Goal: Information Seeking & Learning: Learn about a topic

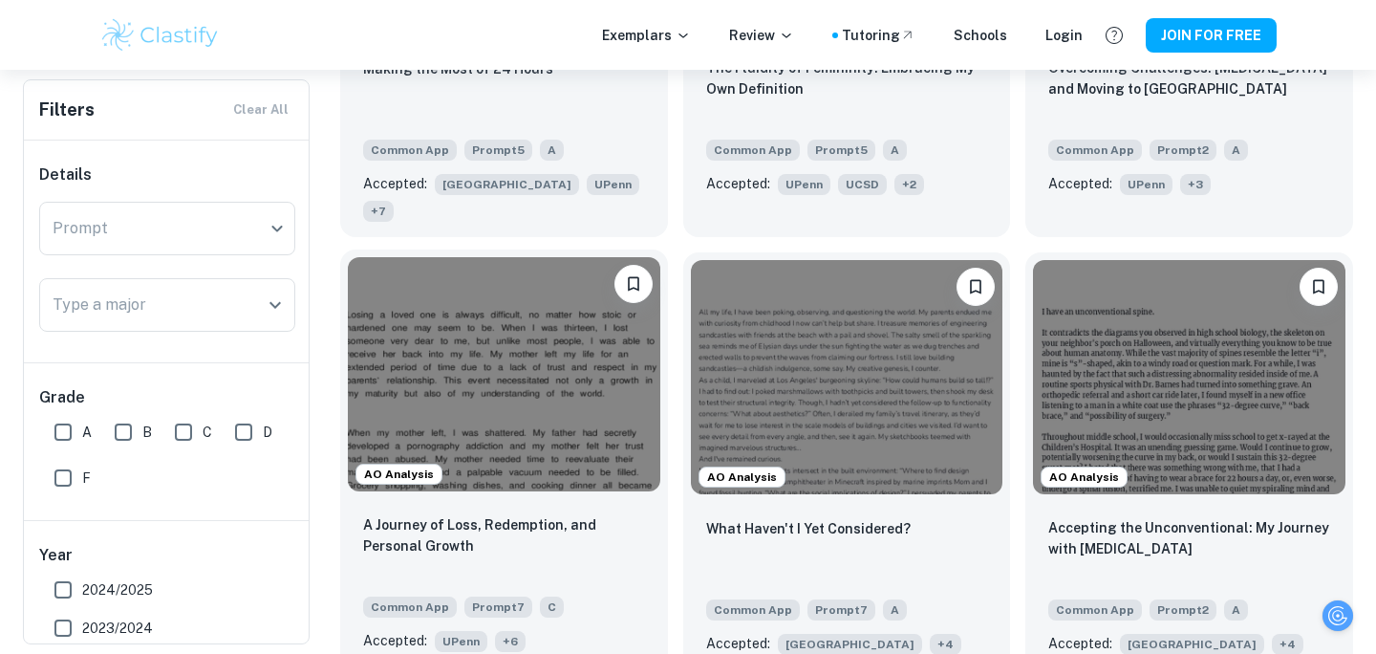
scroll to position [666, 0]
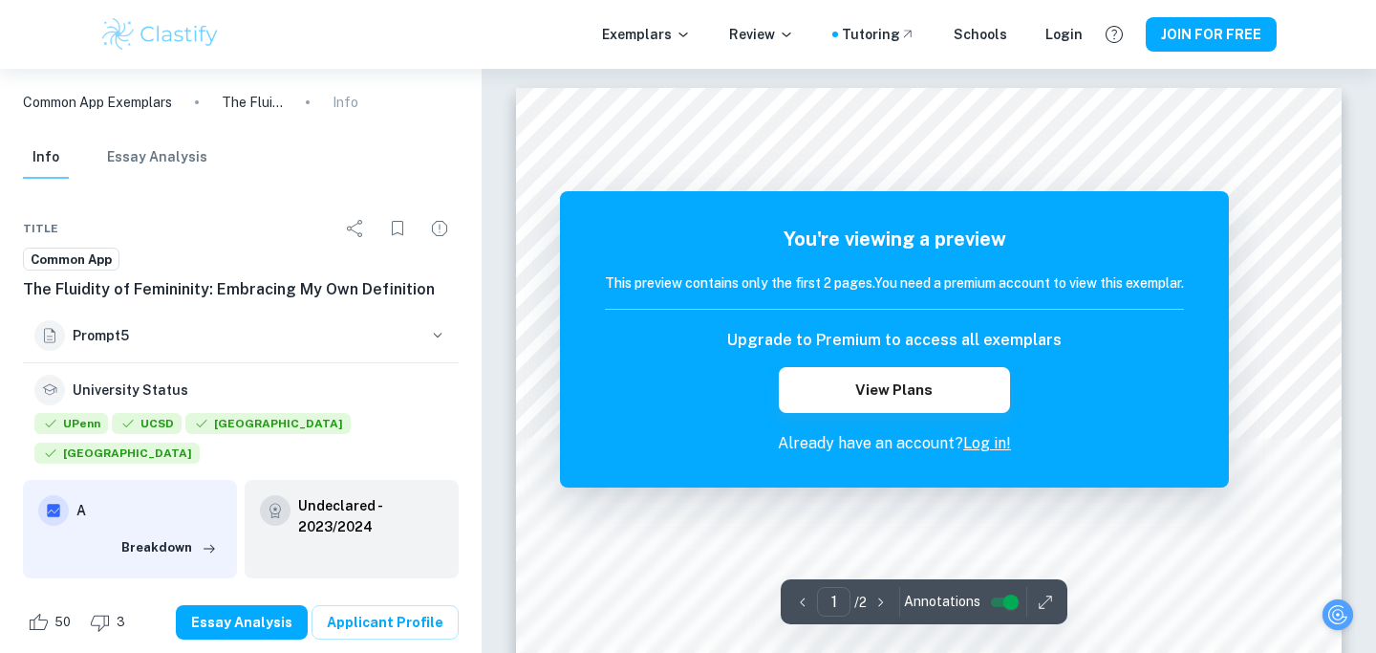
click at [985, 444] on link "Log in!" at bounding box center [988, 443] width 48 height 18
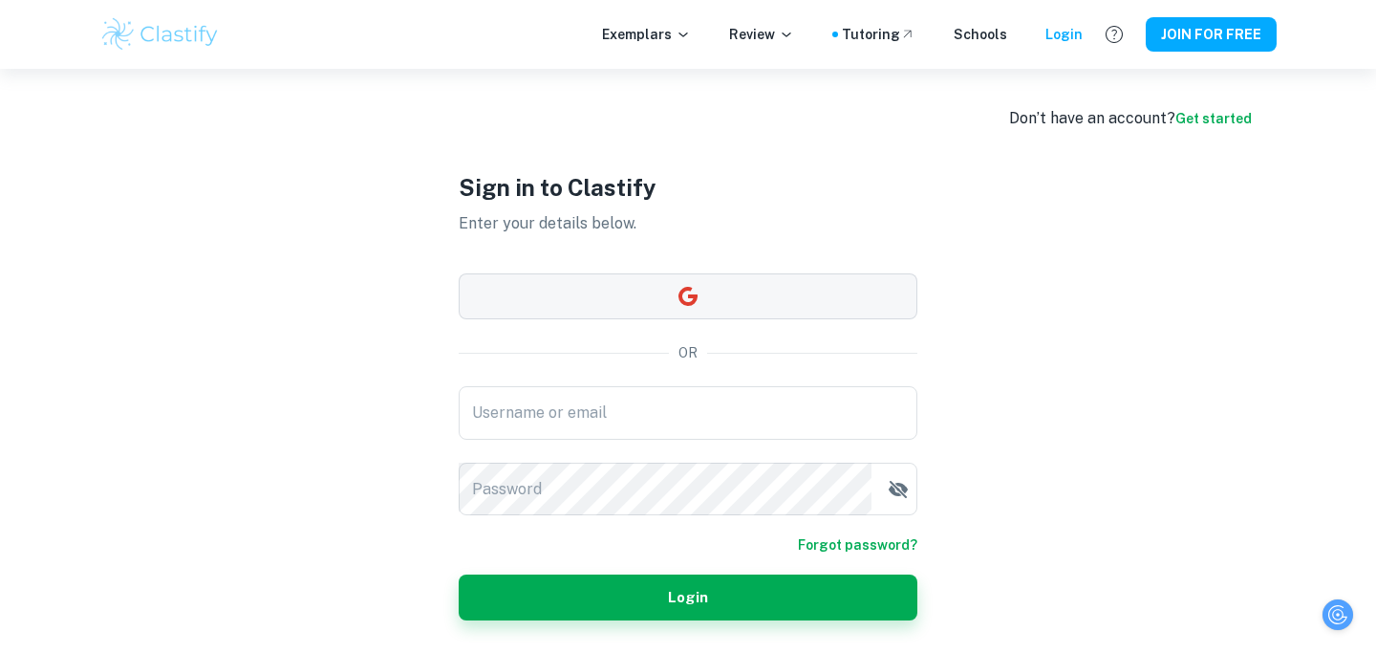
click at [647, 301] on button "button" at bounding box center [688, 296] width 459 height 46
